Goal: Task Accomplishment & Management: Manage account settings

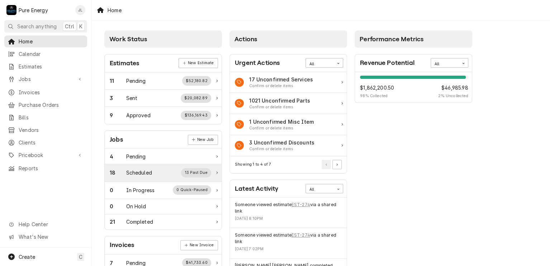
click at [153, 169] on div "18 Scheduled 13 Past Due" at bounding box center [160, 172] width 101 height 9
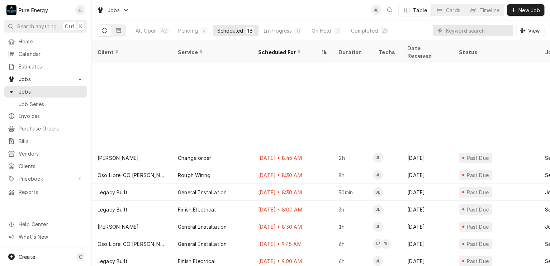
scroll to position [104, 0]
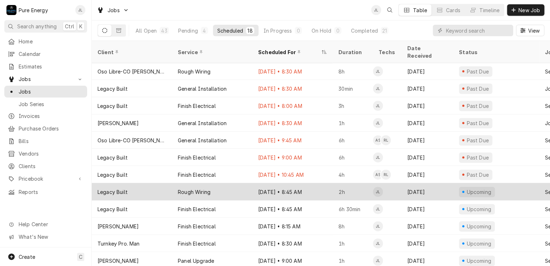
click at [318, 183] on div "Sep 11 • 8:45 AM" at bounding box center [292, 191] width 80 height 17
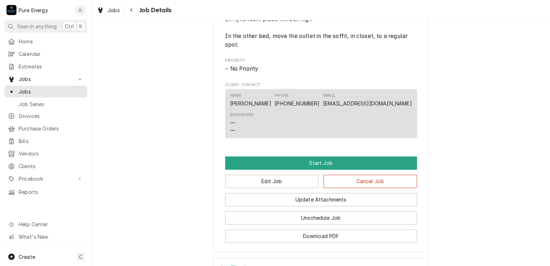
scroll to position [538, 0]
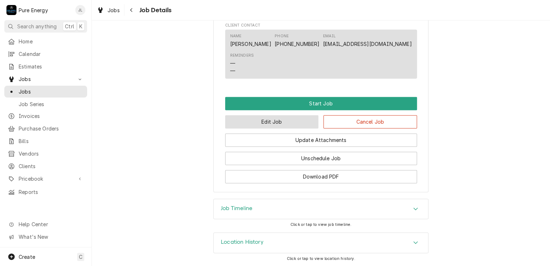
click at [277, 127] on button "Edit Job" at bounding box center [272, 121] width 94 height 13
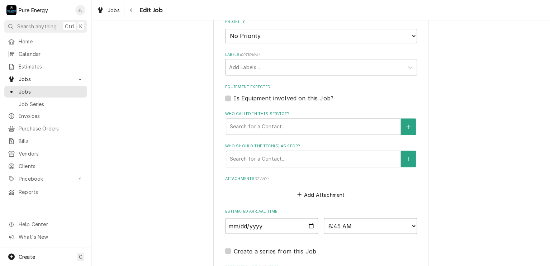
scroll to position [636, 0]
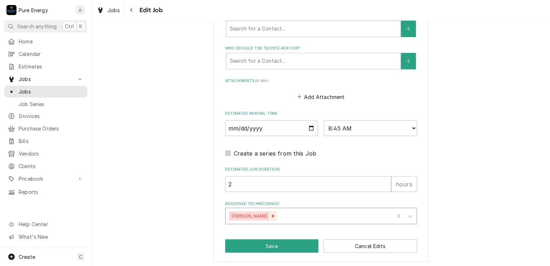
click at [275, 213] on icon "Remove James Linnenkamp" at bounding box center [272, 215] width 5 height 5
click at [409, 215] on icon "Assigned Technician(s)" at bounding box center [409, 216] width 7 height 7
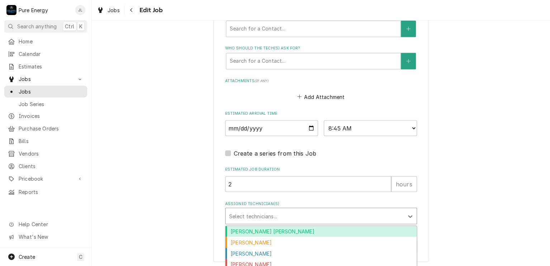
scroll to position [649, 0]
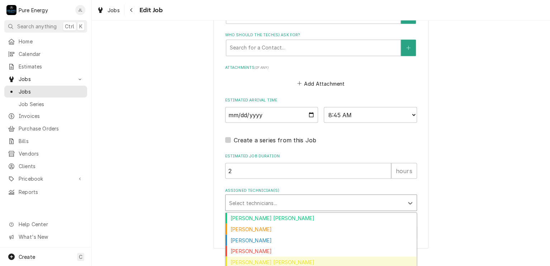
click at [284, 256] on div "Rodolfo Hernandez Lorenzo" at bounding box center [320, 261] width 191 height 11
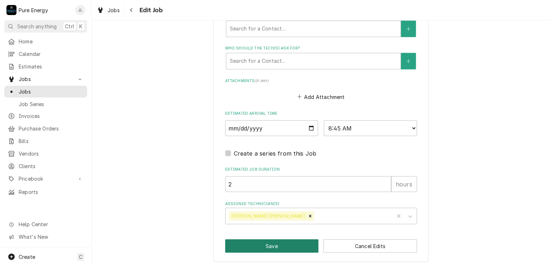
click at [287, 239] on button "Save" at bounding box center [272, 245] width 94 height 13
type textarea "x"
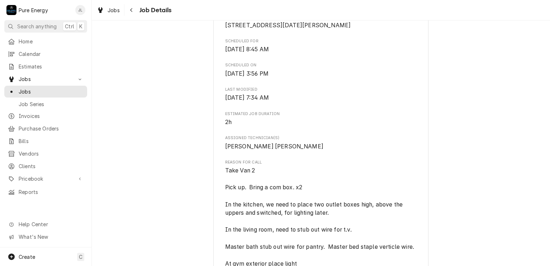
scroll to position [215, 0]
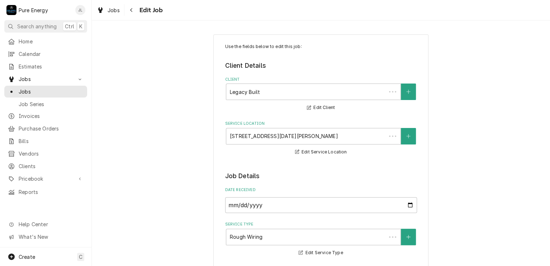
type textarea "x"
click at [26, 40] on span "Home" at bounding box center [51, 42] width 65 height 8
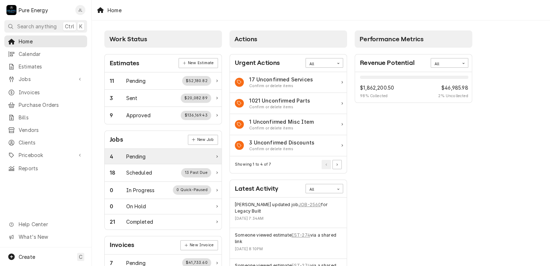
scroll to position [36, 0]
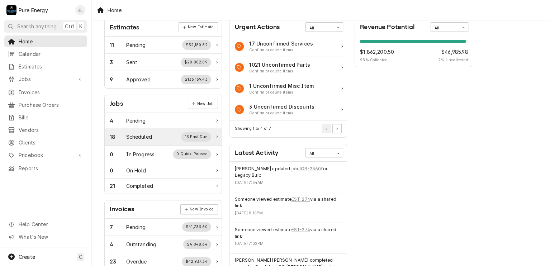
click at [162, 135] on div "18 Scheduled 13 Past Due" at bounding box center [160, 136] width 101 height 9
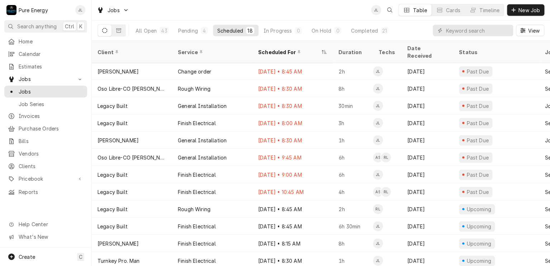
scroll to position [104, 0]
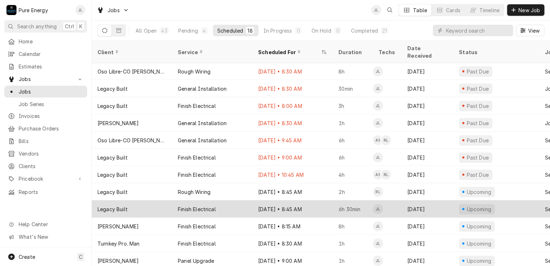
click at [320, 203] on div "Sep 11 • 8:45 AM" at bounding box center [292, 208] width 80 height 17
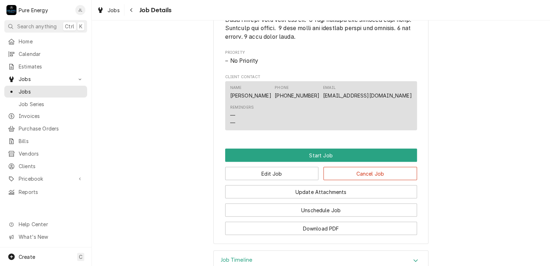
scroll to position [574, 0]
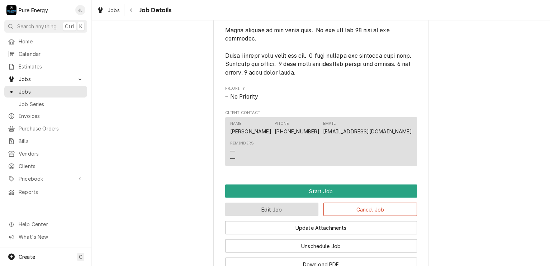
click at [274, 216] on button "Edit Job" at bounding box center [272, 209] width 94 height 13
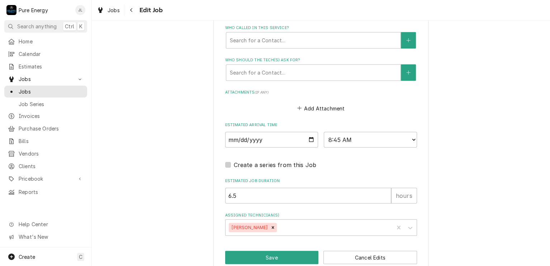
scroll to position [765, 0]
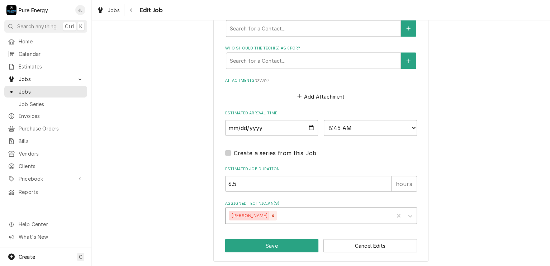
click at [273, 214] on icon "Remove James Linnenkamp" at bounding box center [272, 215] width 5 height 5
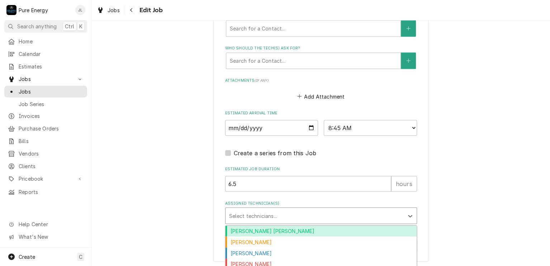
click at [273, 214] on div "Assigned Technician(s)" at bounding box center [314, 215] width 171 height 13
click at [273, 232] on div "[PERSON_NAME] [PERSON_NAME]" at bounding box center [320, 231] width 191 height 11
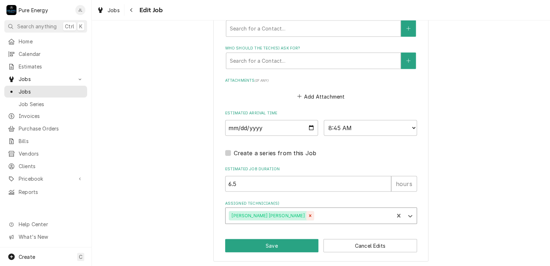
click at [308, 216] on icon "Remove Albert Hernandez Soto" at bounding box center [310, 215] width 5 height 5
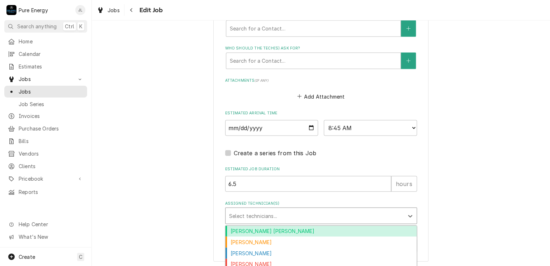
click at [281, 216] on div "Assigned Technician(s)" at bounding box center [314, 215] width 171 height 13
drag, startPoint x: 280, startPoint y: 227, endPoint x: 279, endPoint y: 223, distance: 3.6
click at [279, 227] on div "[PERSON_NAME] [PERSON_NAME]" at bounding box center [320, 231] width 191 height 11
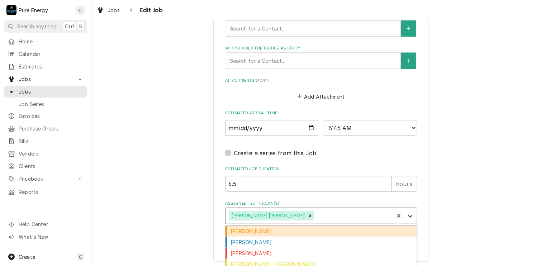
click at [406, 216] on icon "Assigned Technician(s)" at bounding box center [409, 216] width 7 height 7
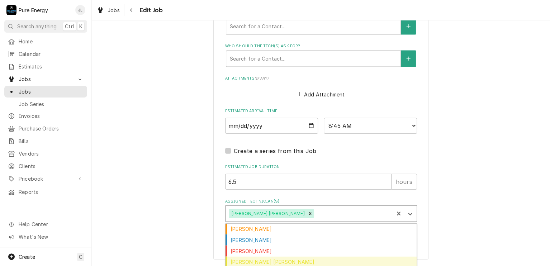
click at [303, 257] on div "Rodolfo Hernandez Lorenzo" at bounding box center [320, 262] width 191 height 11
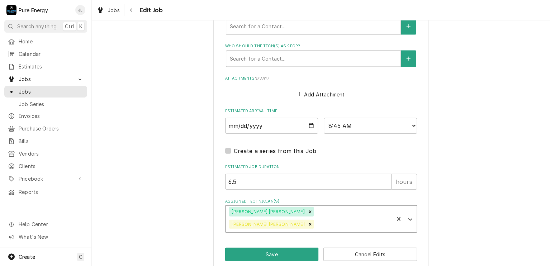
scroll to position [765, 0]
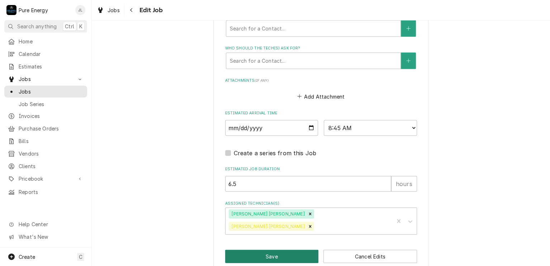
click at [301, 250] on button "Save" at bounding box center [272, 256] width 94 height 13
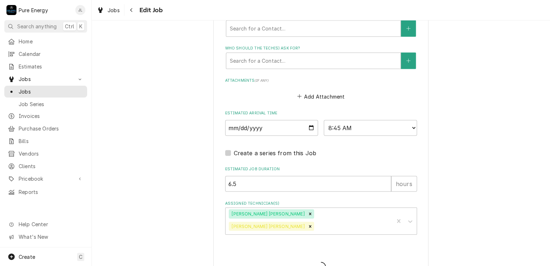
type textarea "x"
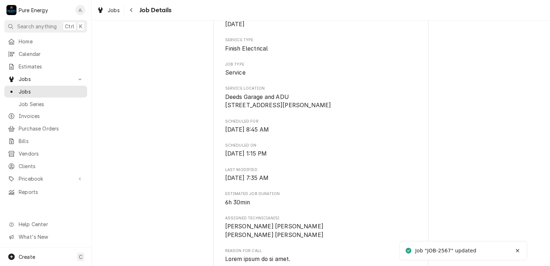
scroll to position [251, 0]
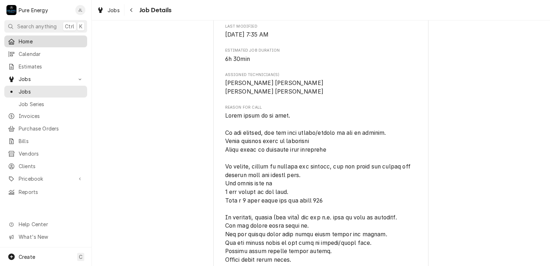
click at [46, 43] on span "Home" at bounding box center [51, 42] width 65 height 8
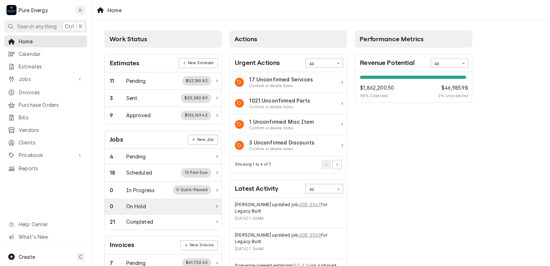
scroll to position [36, 0]
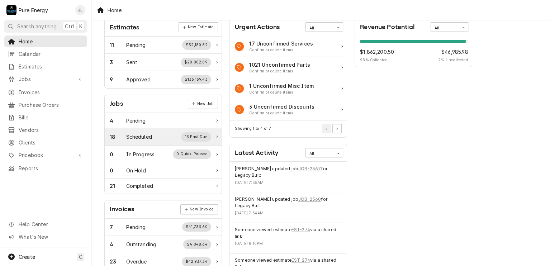
click at [151, 133] on div "Scheduled" at bounding box center [139, 137] width 26 height 8
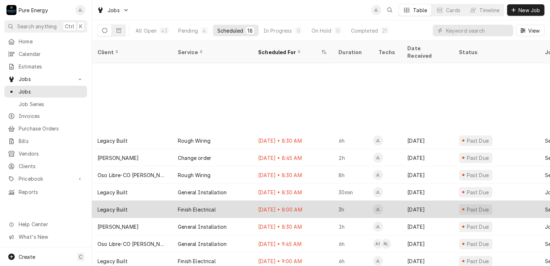
scroll to position [104, 0]
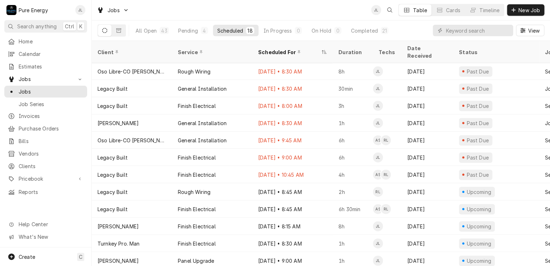
click at [177, 12] on div "Jobs JL Table Cards Timeline New Job" at bounding box center [321, 10] width 458 height 20
